Goal: Information Seeking & Learning: Learn about a topic

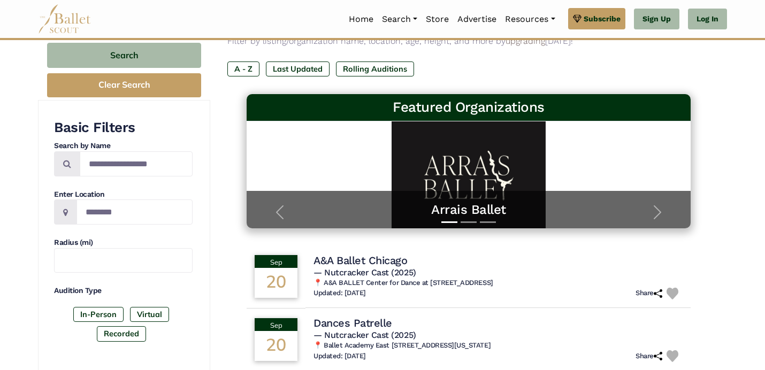
scroll to position [120, 0]
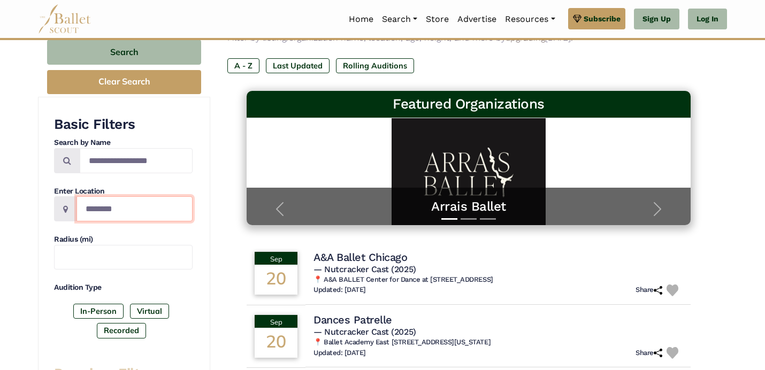
click at [166, 210] on input "Location" at bounding box center [134, 208] width 116 height 25
type input "*****"
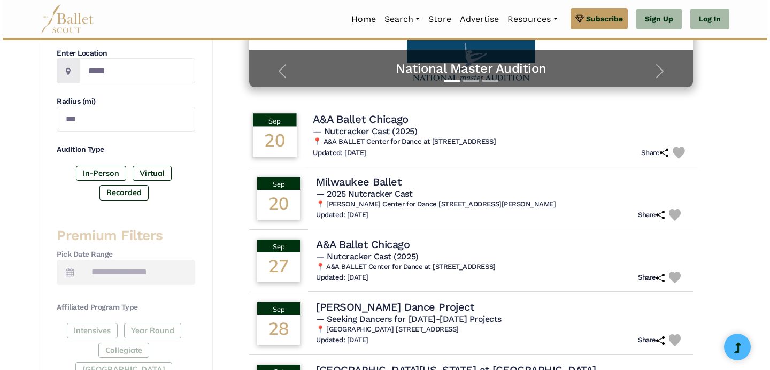
scroll to position [254, 0]
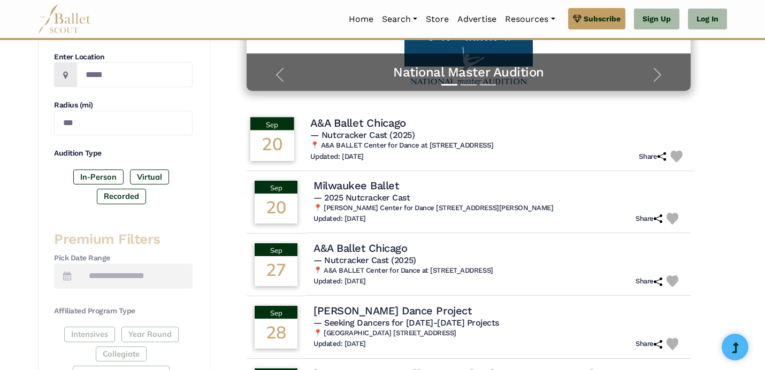
click at [385, 136] on span "— Nutcracker Cast (2025)" at bounding box center [362, 135] width 104 height 10
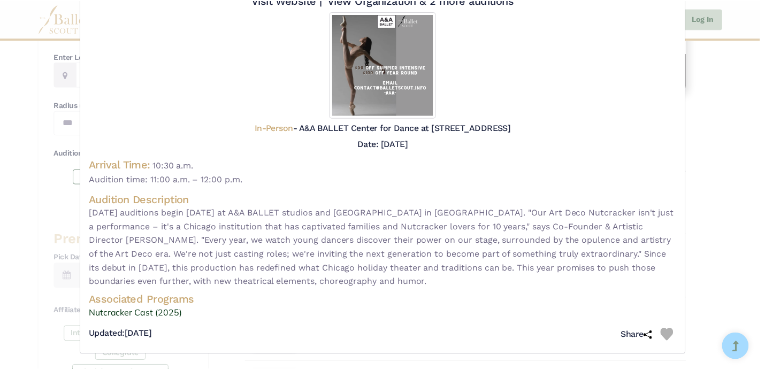
scroll to position [0, 0]
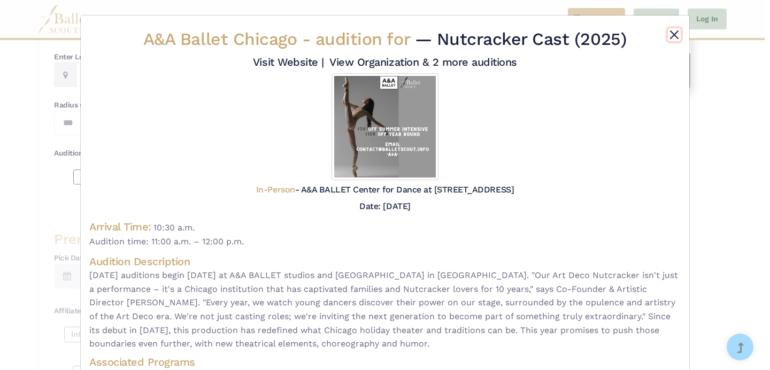
click at [668, 34] on button "Close" at bounding box center [674, 34] width 13 height 13
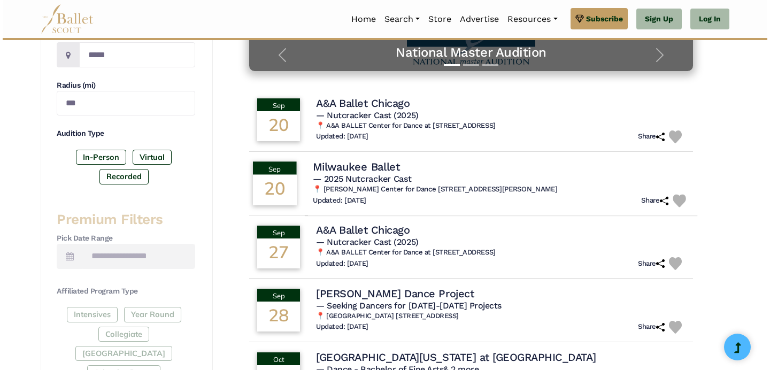
scroll to position [274, 0]
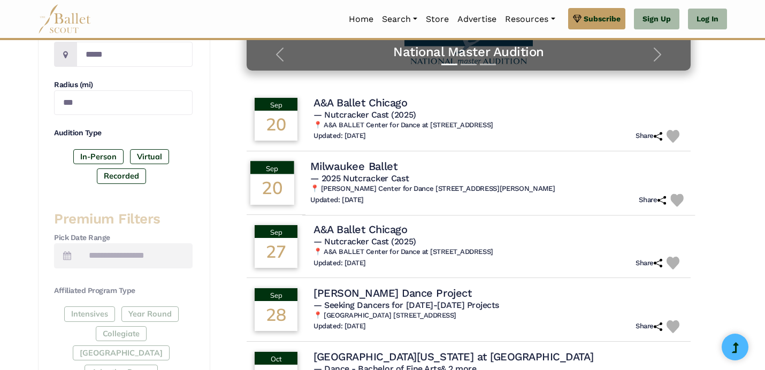
click at [442, 187] on h6 "📍 Baumgartner Center for Dance 128 N Jackson St, Milwaukee, WI 53202" at bounding box center [498, 188] width 376 height 9
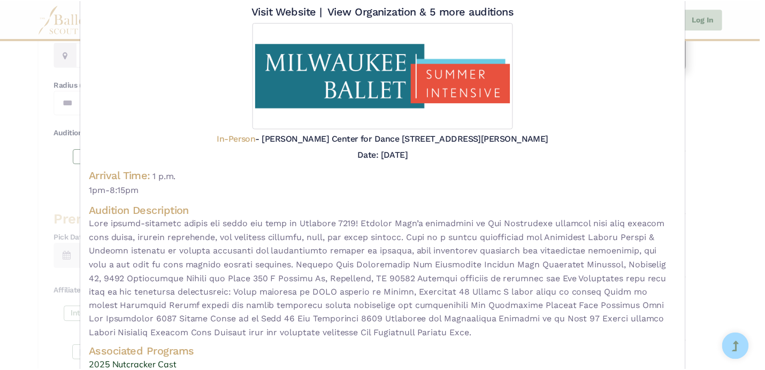
scroll to position [0, 0]
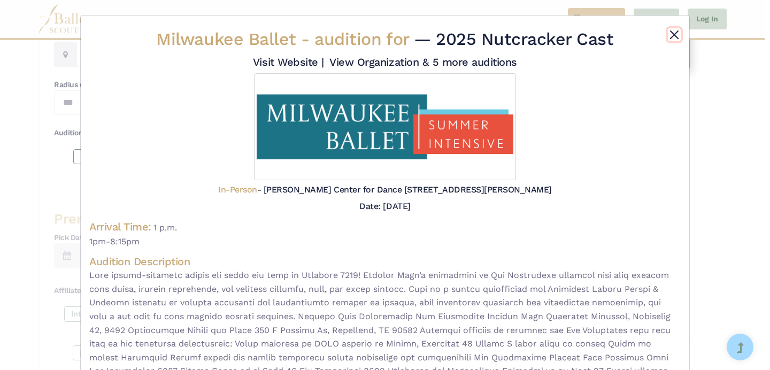
click at [668, 34] on button "Close" at bounding box center [674, 34] width 13 height 13
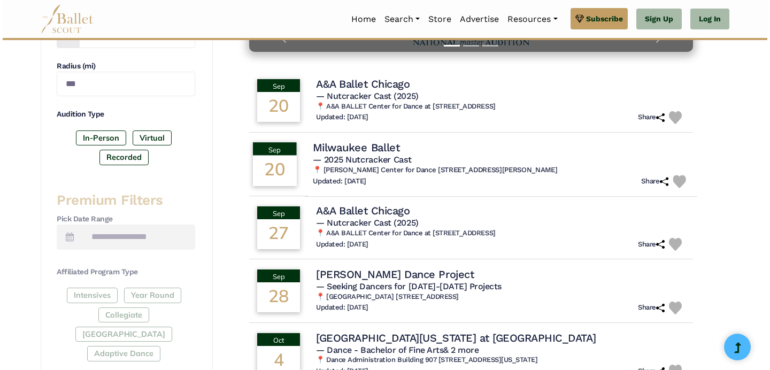
scroll to position [298, 0]
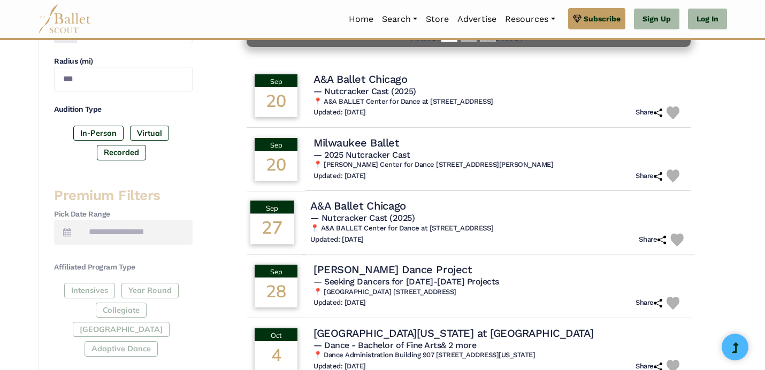
click at [426, 207] on div "A&A Ballet Chicago" at bounding box center [498, 205] width 376 height 14
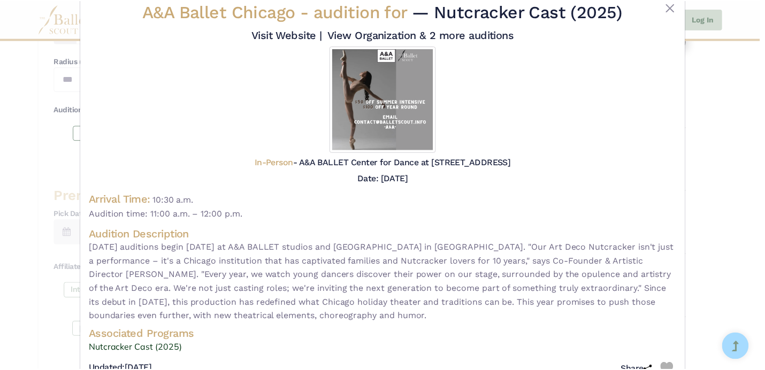
scroll to position [0, 0]
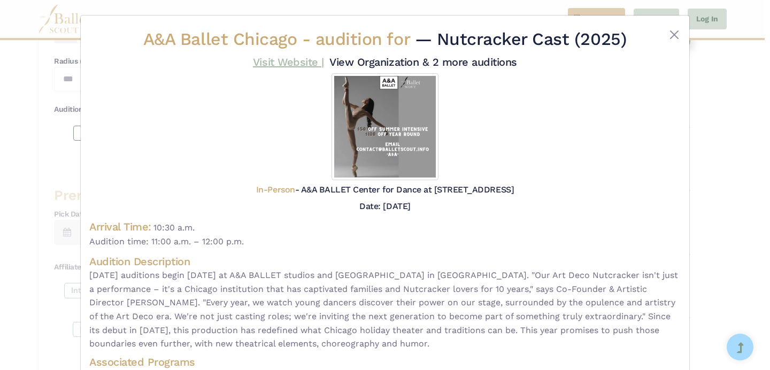
click at [277, 61] on link "Visit Website |" at bounding box center [288, 62] width 71 height 13
click at [422, 64] on link "View Organization & 2 more auditions" at bounding box center [423, 62] width 188 height 13
click at [674, 34] on button "Close" at bounding box center [674, 34] width 13 height 13
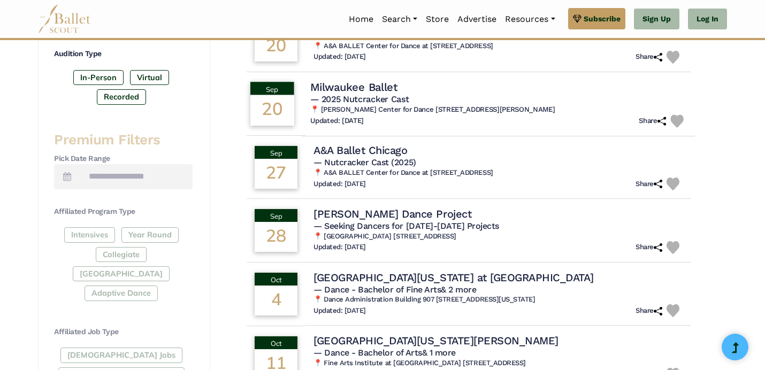
scroll to position [365, 0]
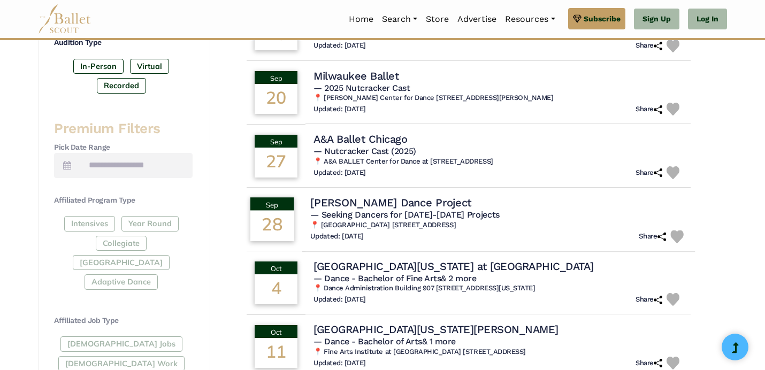
click at [445, 197] on div "Boykin Dance Project" at bounding box center [498, 202] width 376 height 14
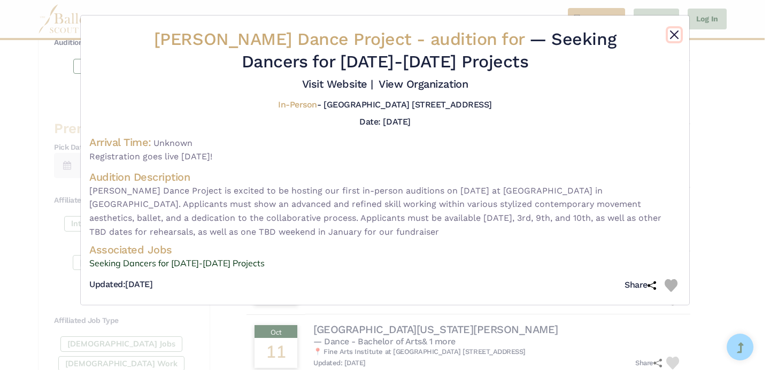
click at [672, 33] on button "Close" at bounding box center [674, 34] width 13 height 13
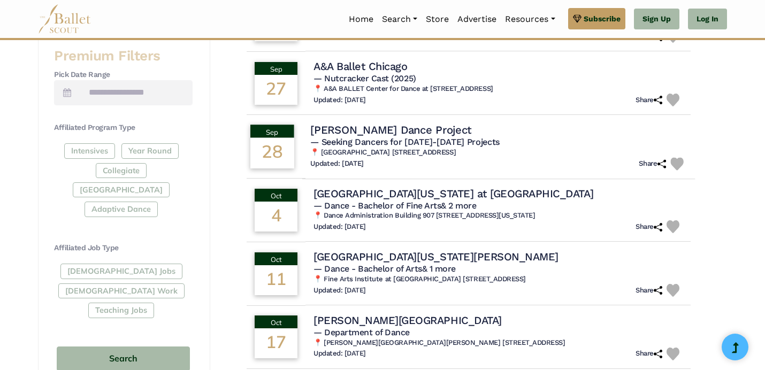
scroll to position [445, 0]
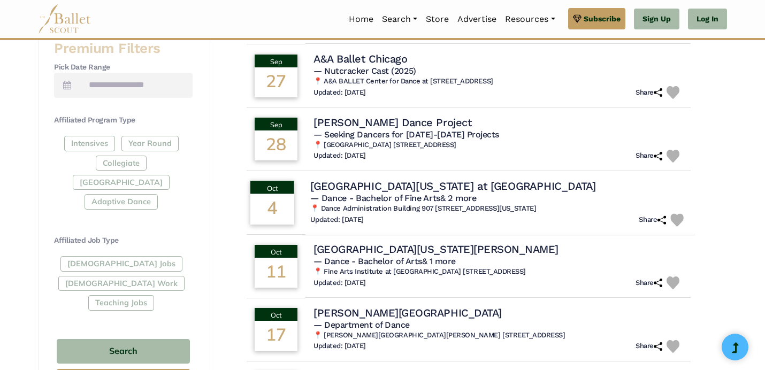
click at [431, 183] on h4 "University of Illinois at Urbana-Champaign" at bounding box center [452, 186] width 285 height 14
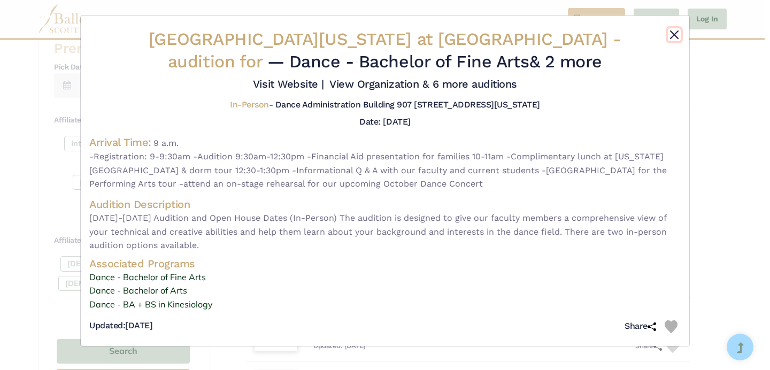
click at [679, 34] on button "Close" at bounding box center [674, 34] width 13 height 13
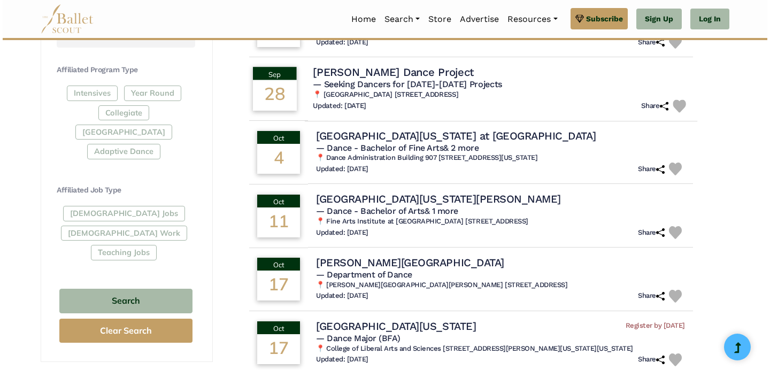
scroll to position [498, 0]
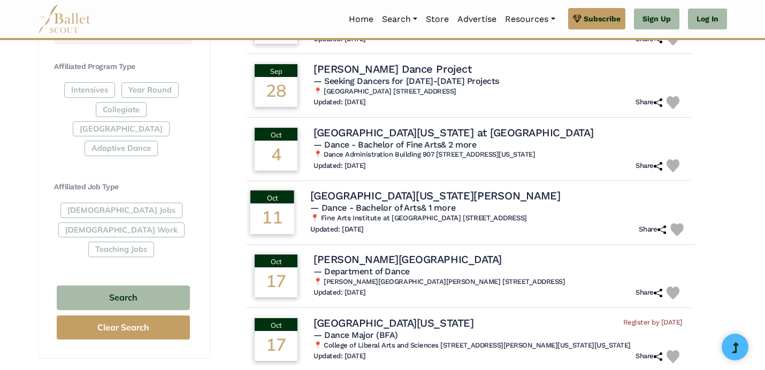
click at [484, 194] on h4 "[GEOGRAPHIC_DATA][US_STATE][PERSON_NAME]" at bounding box center [435, 196] width 250 height 14
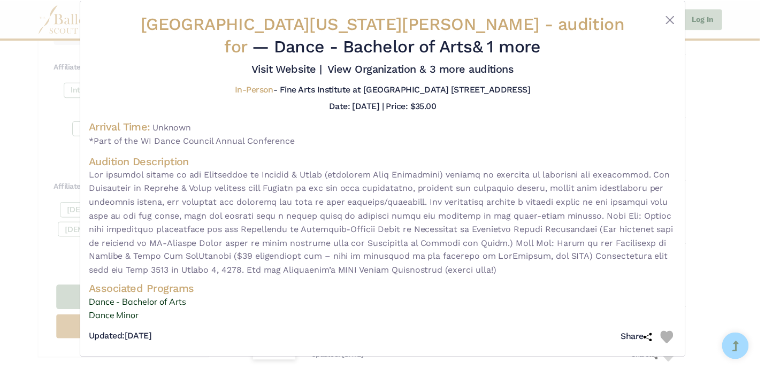
scroll to position [18, 0]
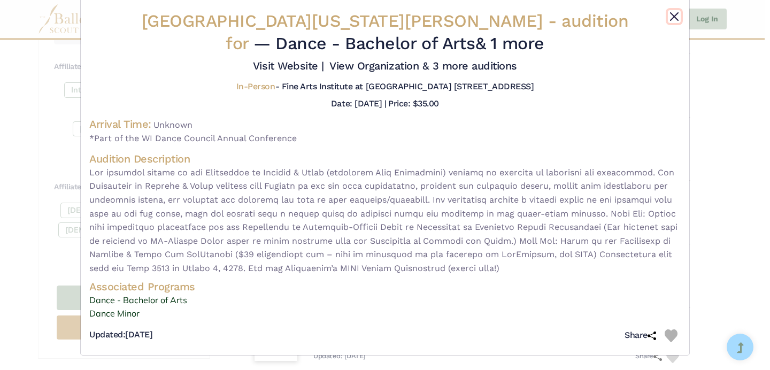
click at [668, 18] on button "Close" at bounding box center [674, 16] width 13 height 13
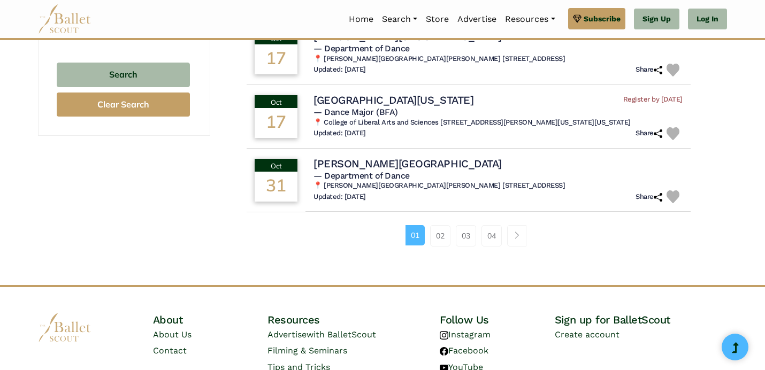
scroll to position [724, 0]
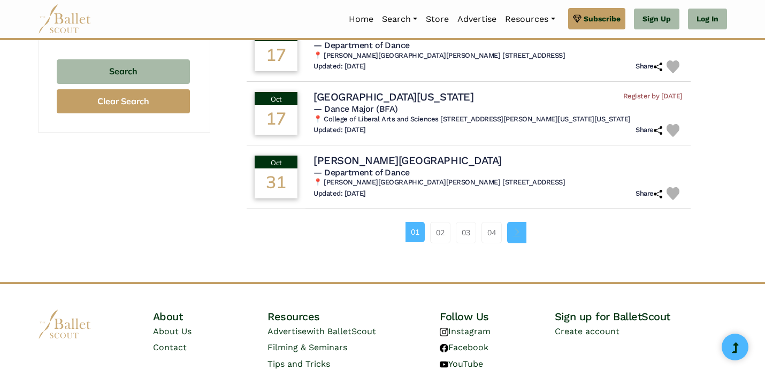
click at [514, 238] on link "Page navigation example" at bounding box center [516, 232] width 19 height 21
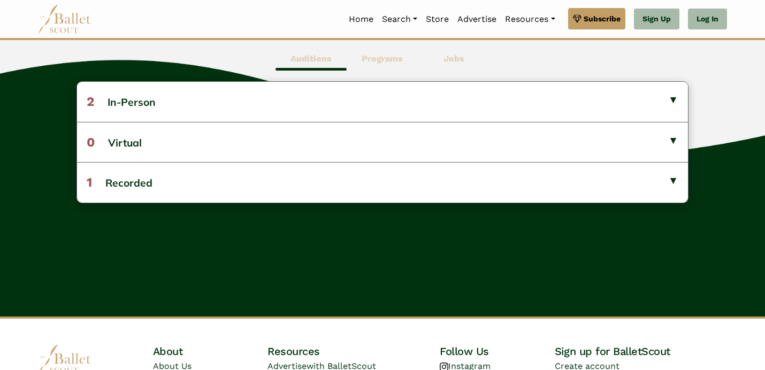
scroll to position [240, 0]
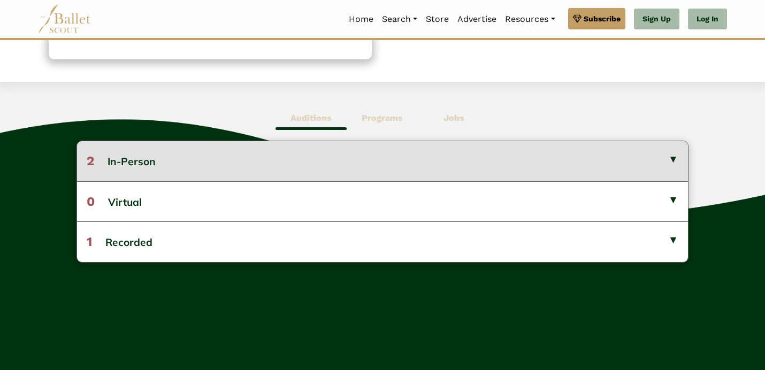
click at [339, 173] on button "2 In-Person" at bounding box center [382, 161] width 611 height 40
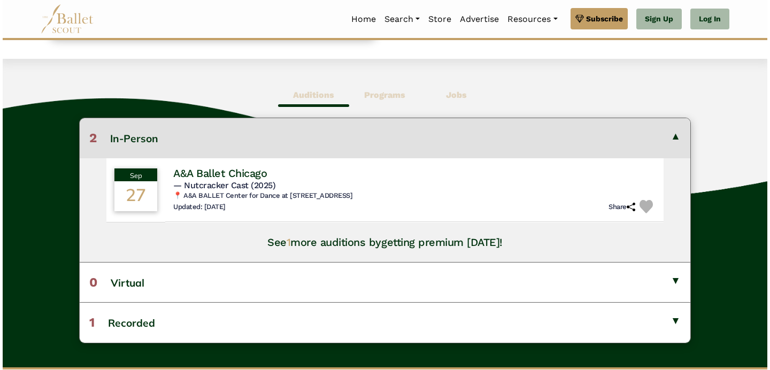
scroll to position [264, 0]
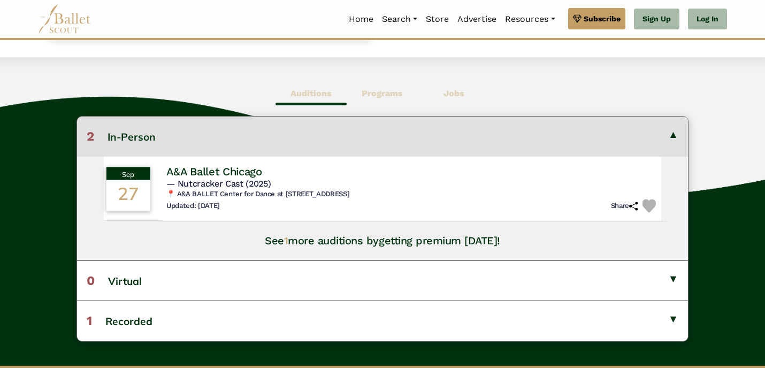
click at [308, 206] on div "Updated: [DATE] Share" at bounding box center [412, 206] width 492 height 14
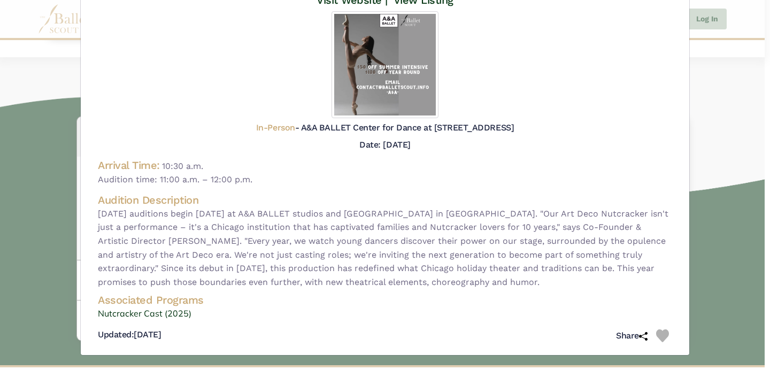
scroll to position [0, 0]
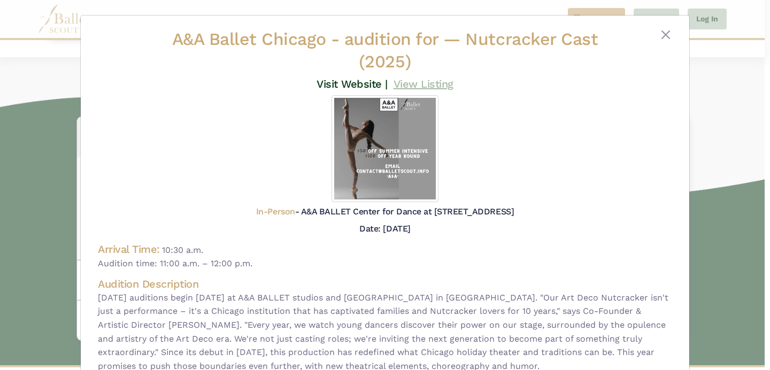
click at [426, 86] on link "View Listing" at bounding box center [424, 84] width 60 height 13
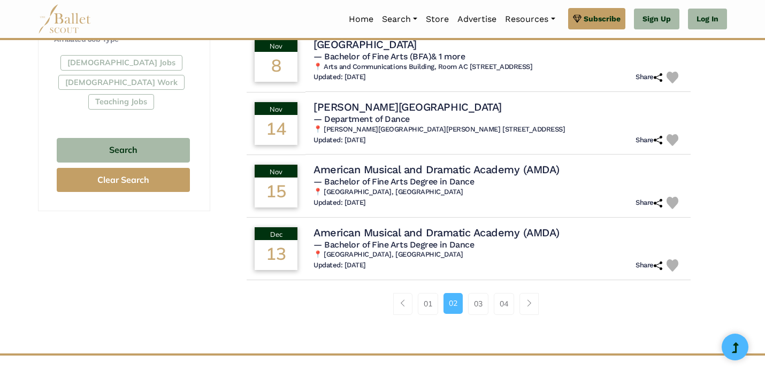
scroll to position [649, 0]
